Goal: Task Accomplishment & Management: Complete application form

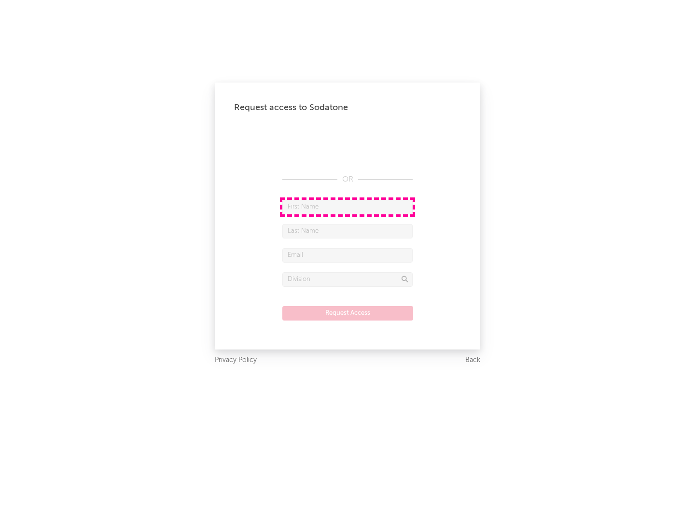
click at [347, 206] on input "text" at bounding box center [347, 207] width 130 height 14
type input "[PERSON_NAME]"
click at [347, 231] on input "text" at bounding box center [347, 231] width 130 height 14
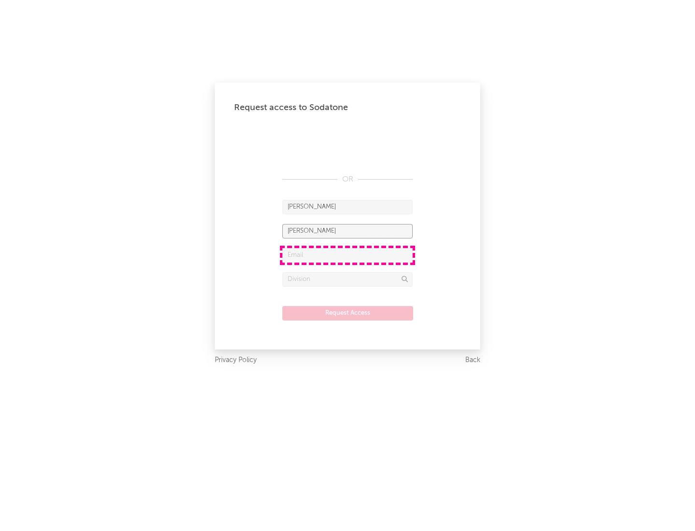
type input "[PERSON_NAME]"
click at [347, 255] on input "text" at bounding box center [347, 255] width 130 height 14
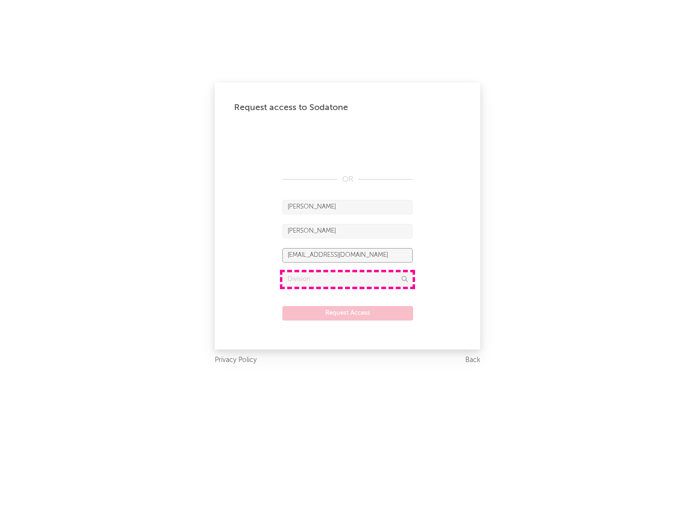
type input "[EMAIL_ADDRESS][DOMAIN_NAME]"
click at [347, 279] on input "text" at bounding box center [347, 279] width 130 height 14
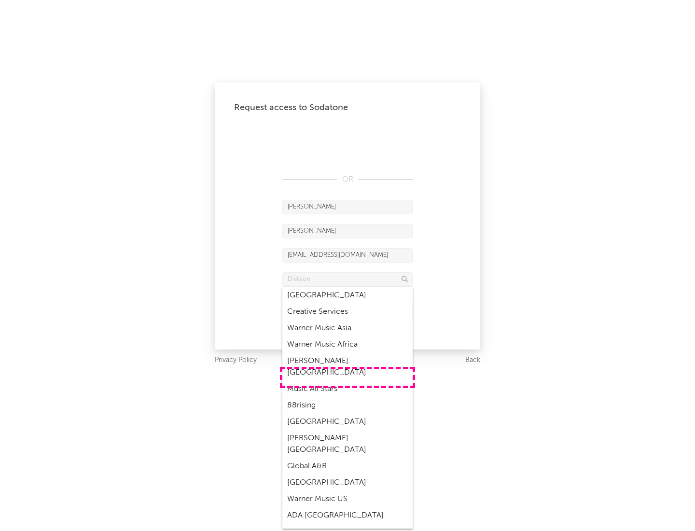
click at [347, 381] on div "Music All Stars" at bounding box center [347, 389] width 130 height 16
type input "Music All Stars"
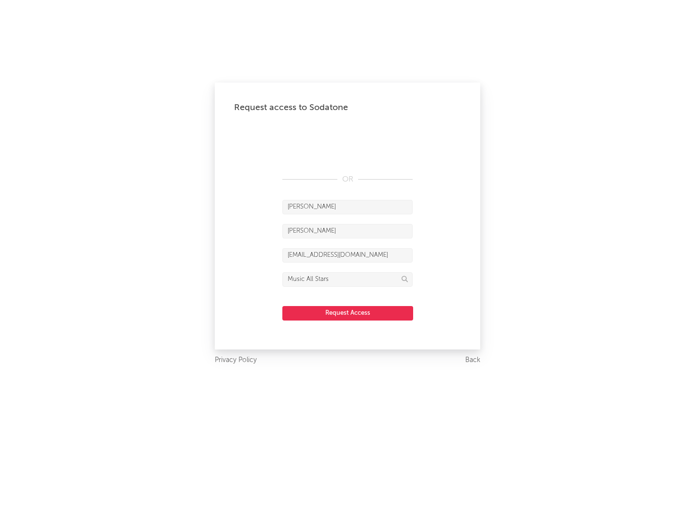
click at [347, 313] on button "Request Access" at bounding box center [347, 313] width 131 height 14
